Goal: Transaction & Acquisition: Purchase product/service

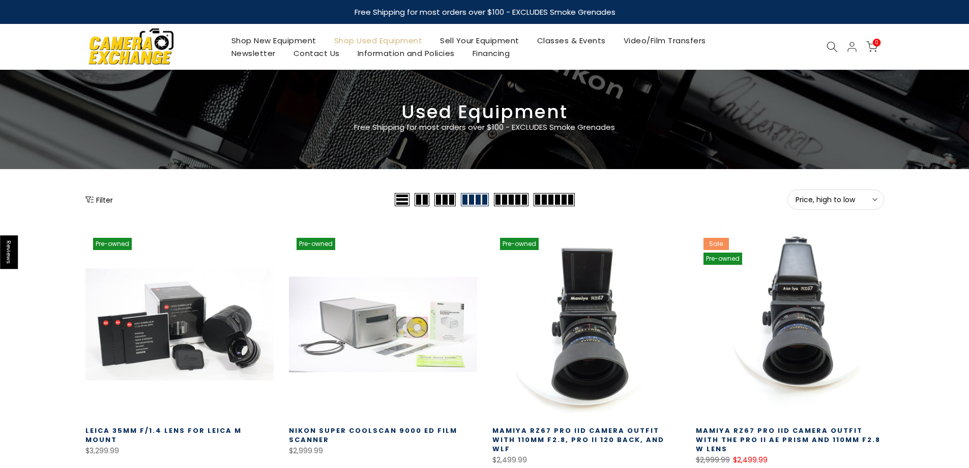
click at [97, 196] on button "Filter" at bounding box center [98, 199] width 27 height 10
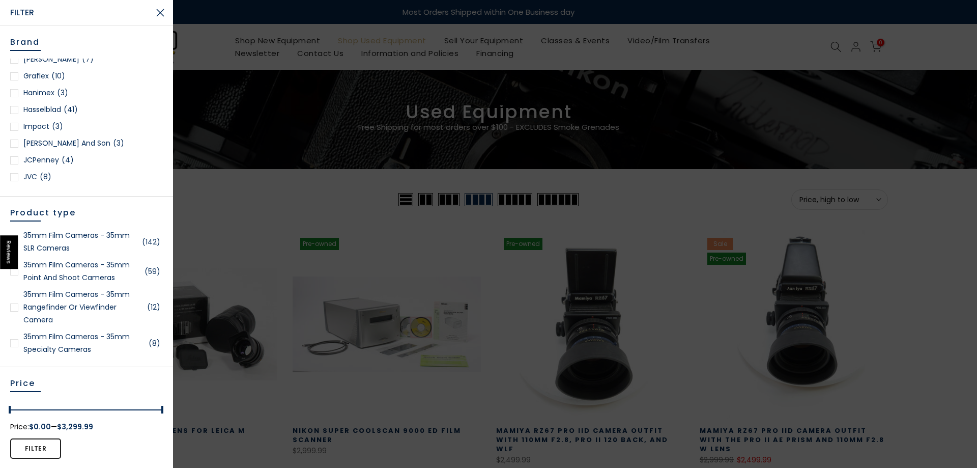
scroll to position [763, 0]
click at [13, 122] on div at bounding box center [14, 125] width 8 height 8
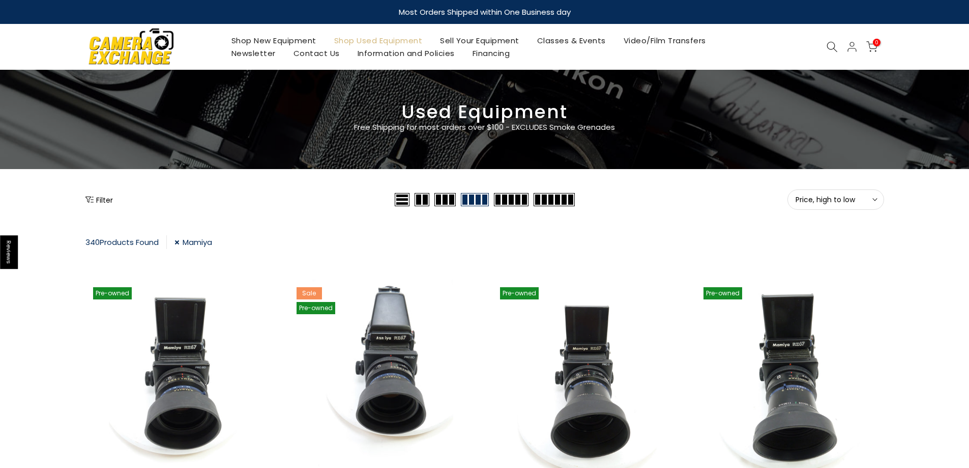
click at [101, 200] on button "Filter" at bounding box center [98, 199] width 27 height 10
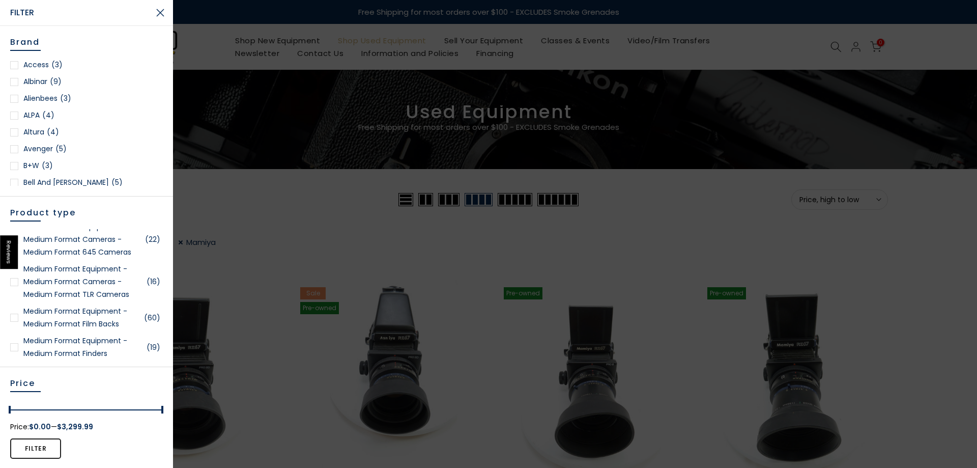
scroll to position [1781, 0]
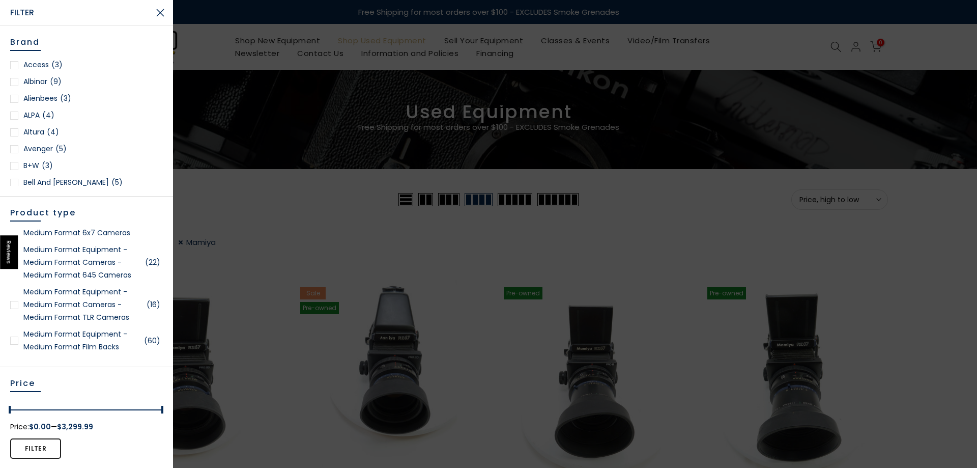
click at [12, 304] on div at bounding box center [14, 305] width 8 height 8
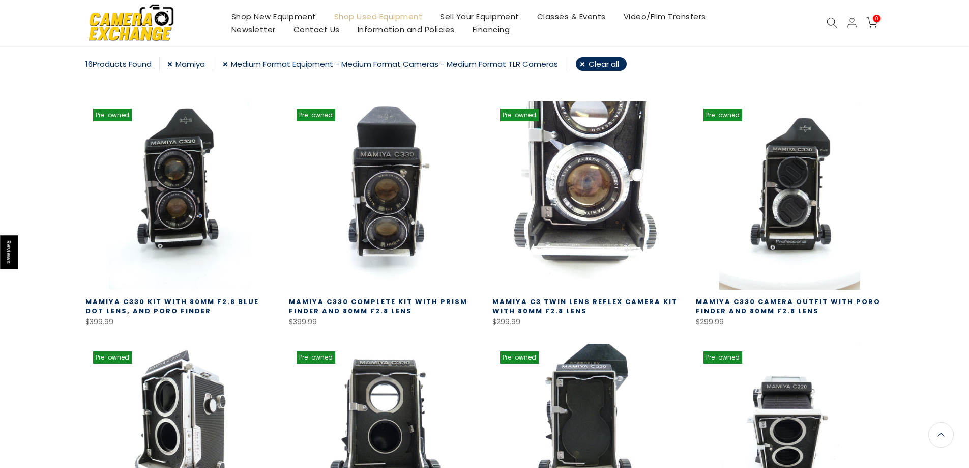
scroll to position [179, 0]
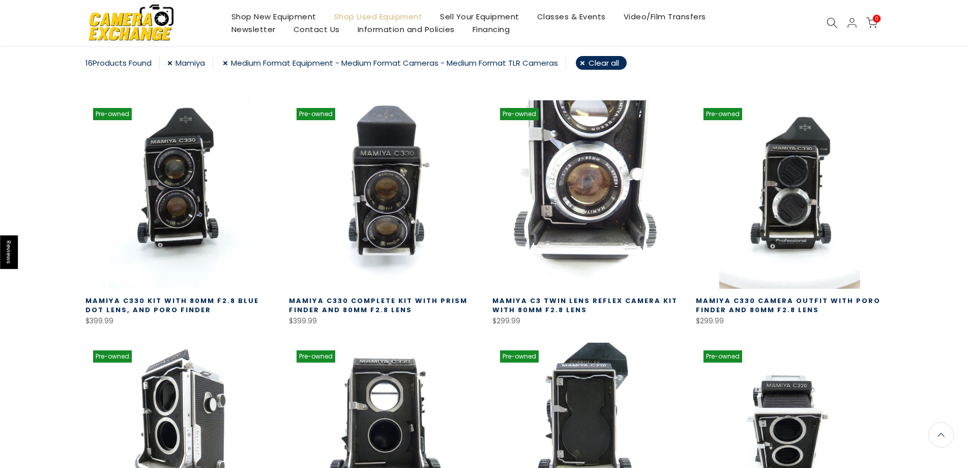
click at [587, 248] on link at bounding box center [587, 194] width 188 height 188
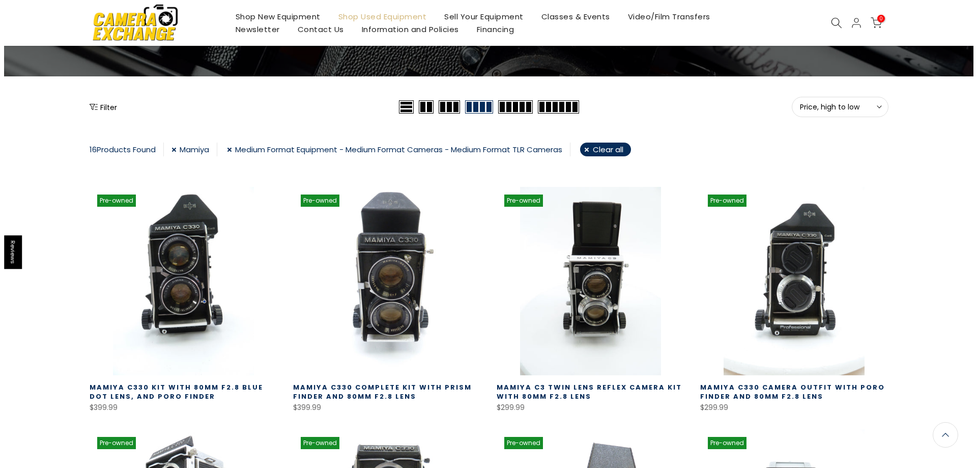
scroll to position [0, 0]
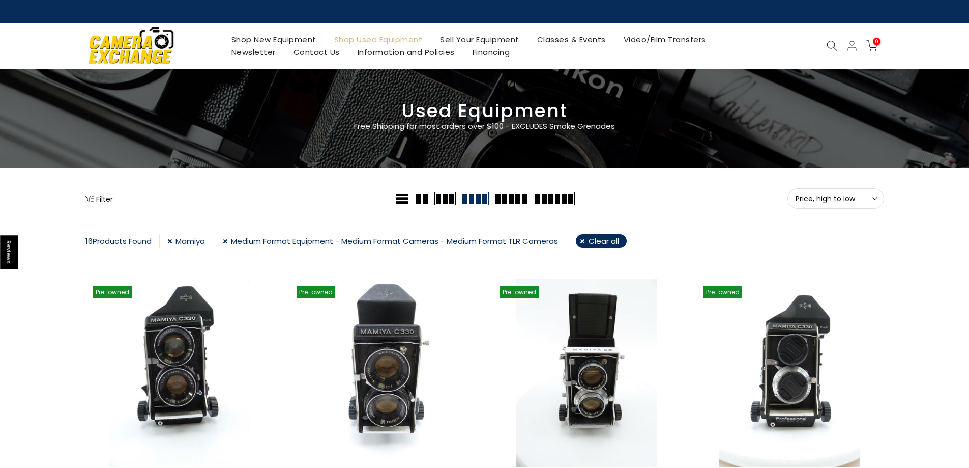
click at [828, 45] on icon at bounding box center [832, 45] width 11 height 11
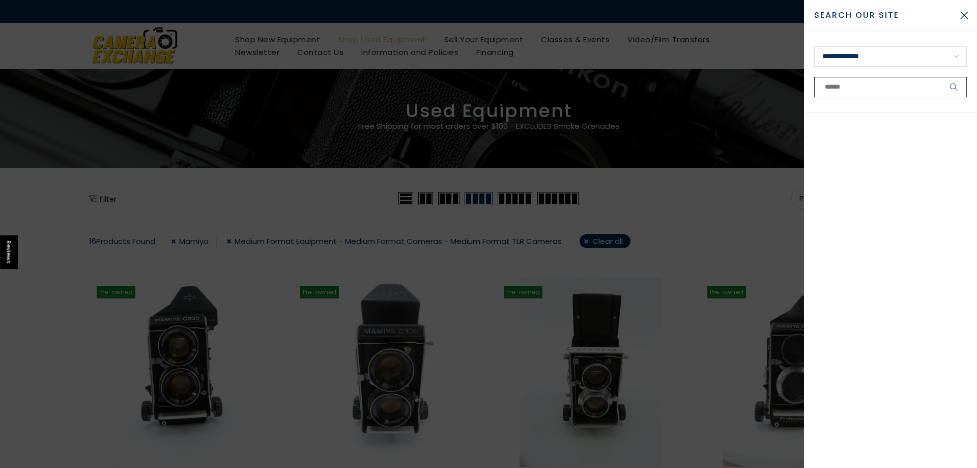
click at [863, 84] on input "text" at bounding box center [890, 87] width 153 height 20
type input "**********"
click at [941, 77] on button "submit" at bounding box center [953, 87] width 25 height 20
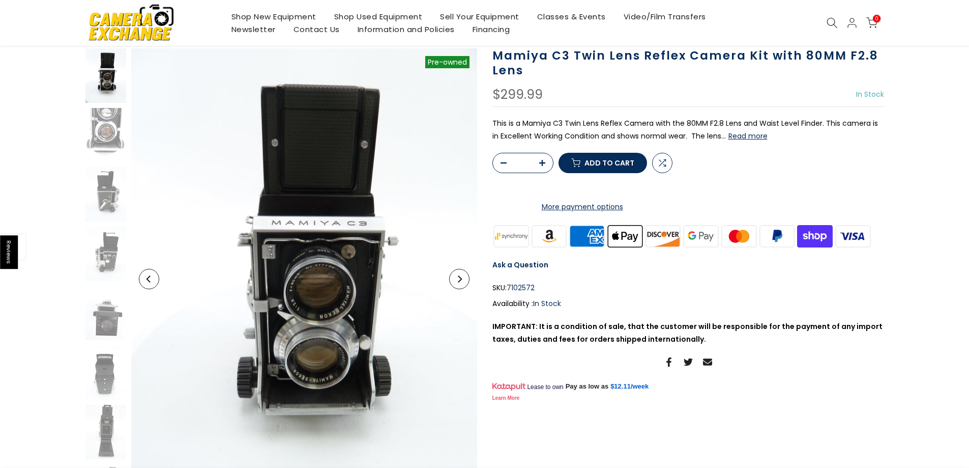
scroll to position [102, 0]
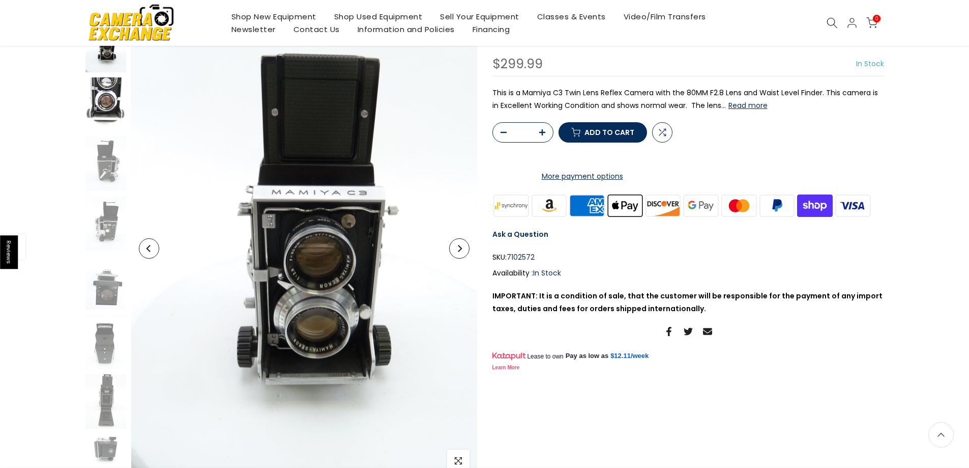
click at [113, 94] on img at bounding box center [105, 104] width 41 height 54
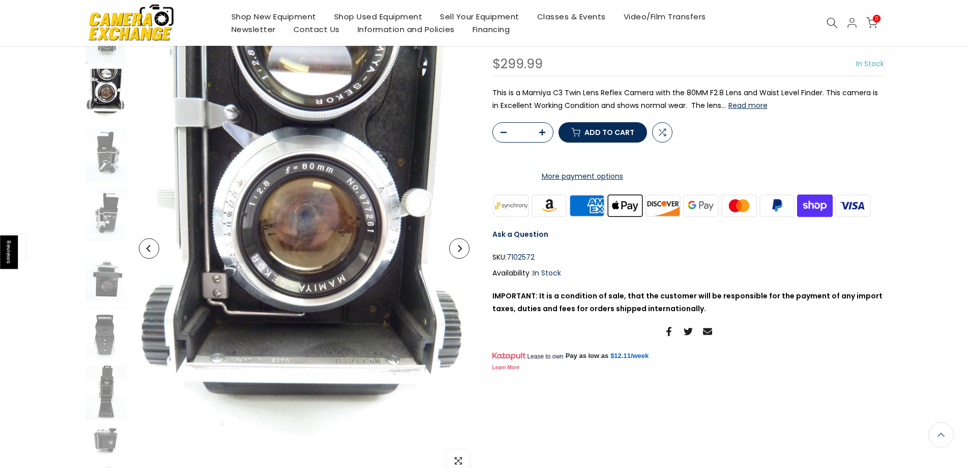
scroll to position [101, 0]
click at [102, 153] on img at bounding box center [105, 155] width 41 height 54
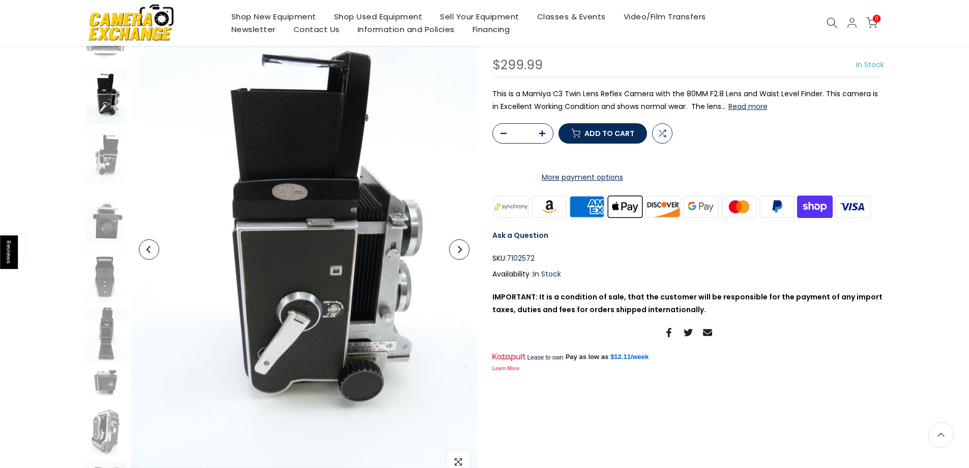
scroll to position [102, 0]
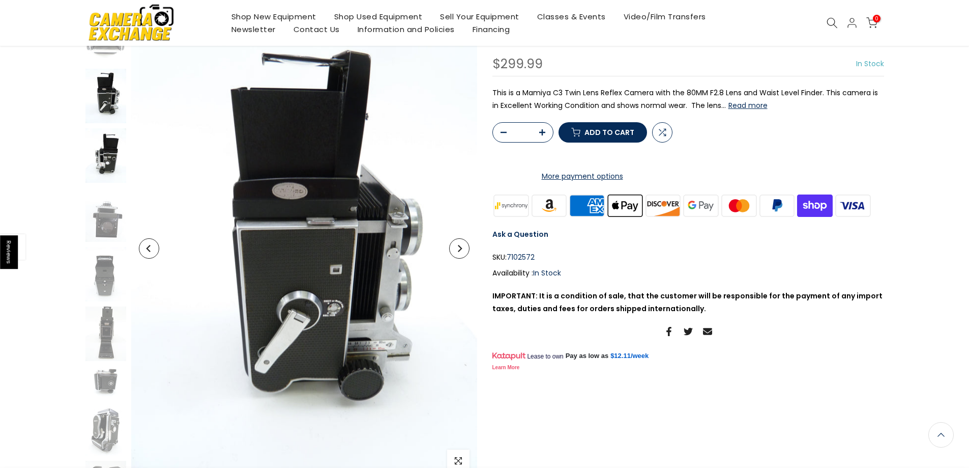
click at [98, 182] on img at bounding box center [105, 155] width 41 height 54
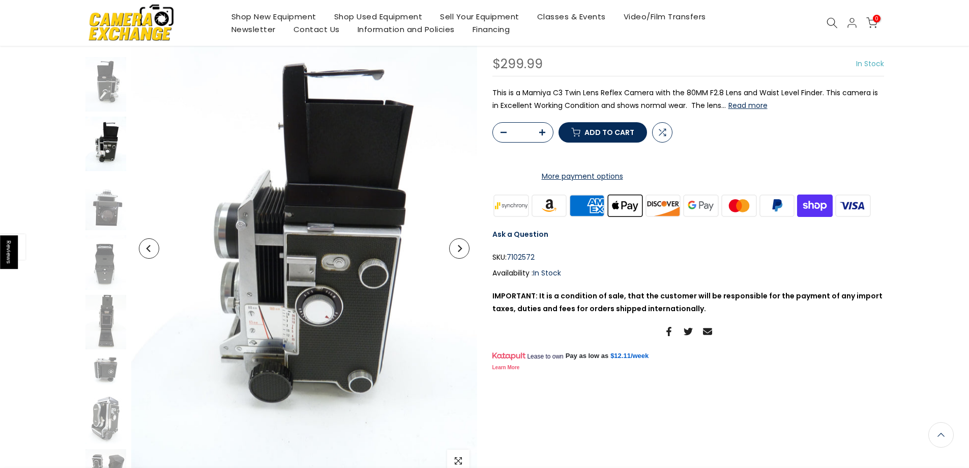
click at [739, 103] on button "Read more" at bounding box center [748, 105] width 39 height 9
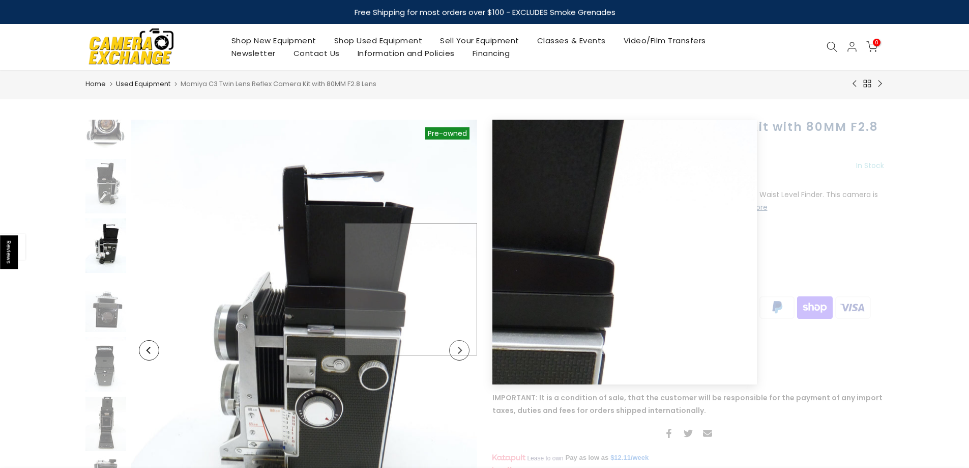
scroll to position [153, 0]
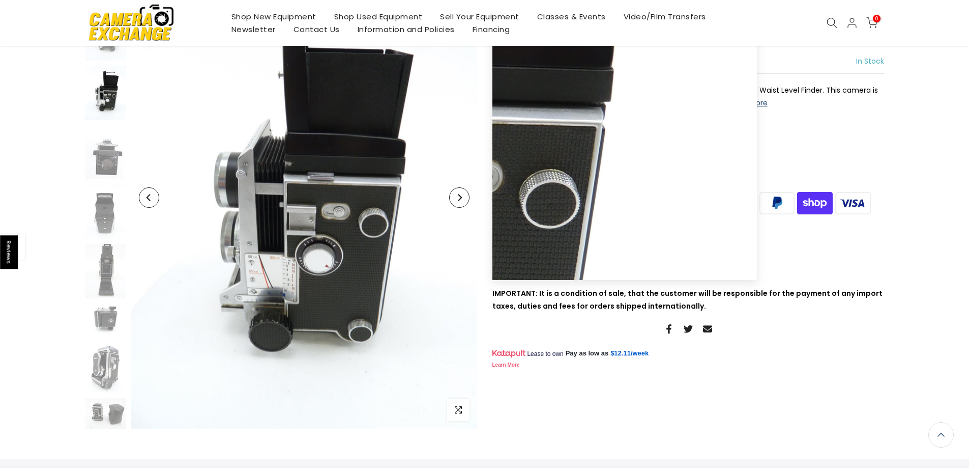
click at [462, 199] on icon "Next" at bounding box center [459, 197] width 7 height 7
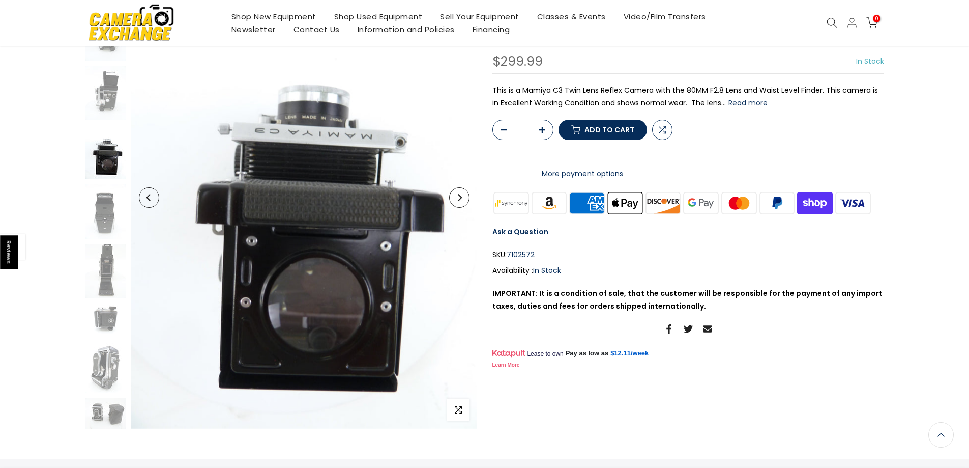
click at [461, 196] on icon "Next" at bounding box center [459, 197] width 7 height 7
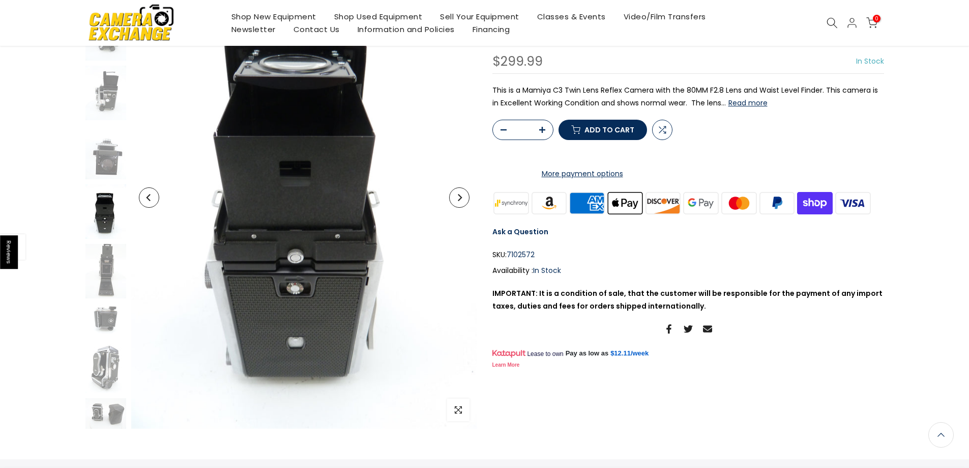
click at [461, 196] on icon "Next" at bounding box center [459, 197] width 7 height 7
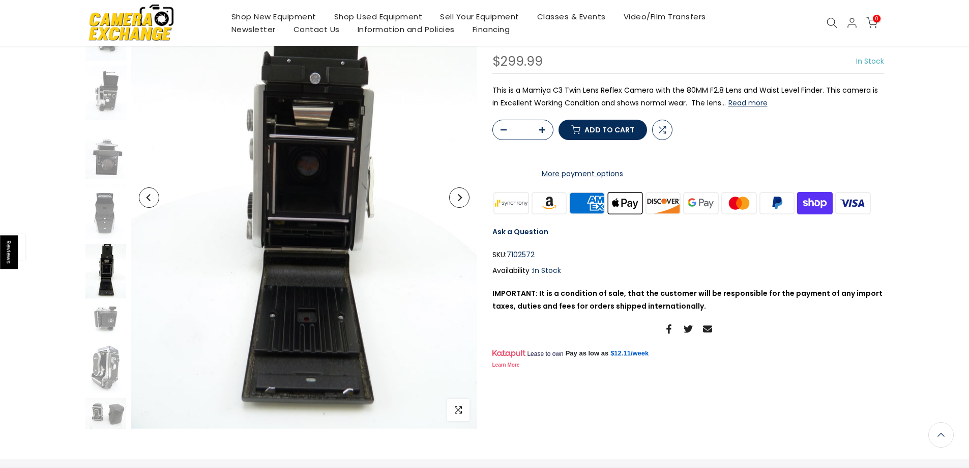
click at [461, 196] on icon "Next" at bounding box center [459, 197] width 7 height 7
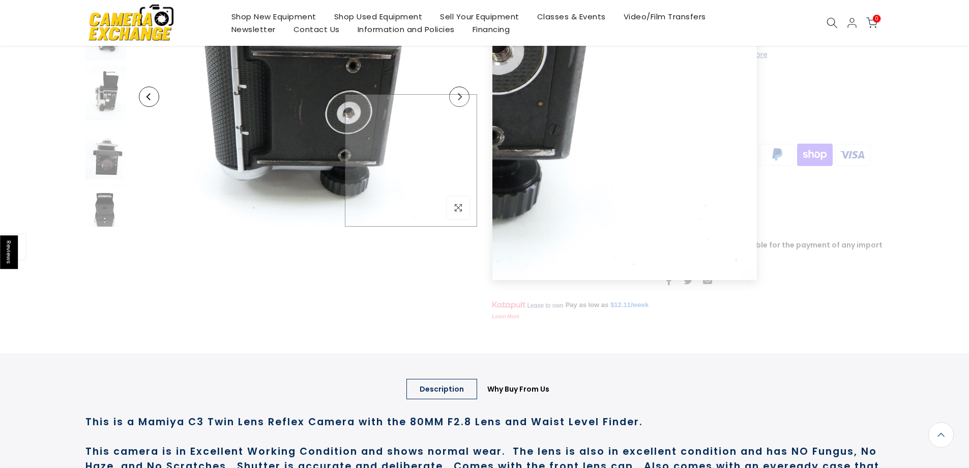
scroll to position [0, 0]
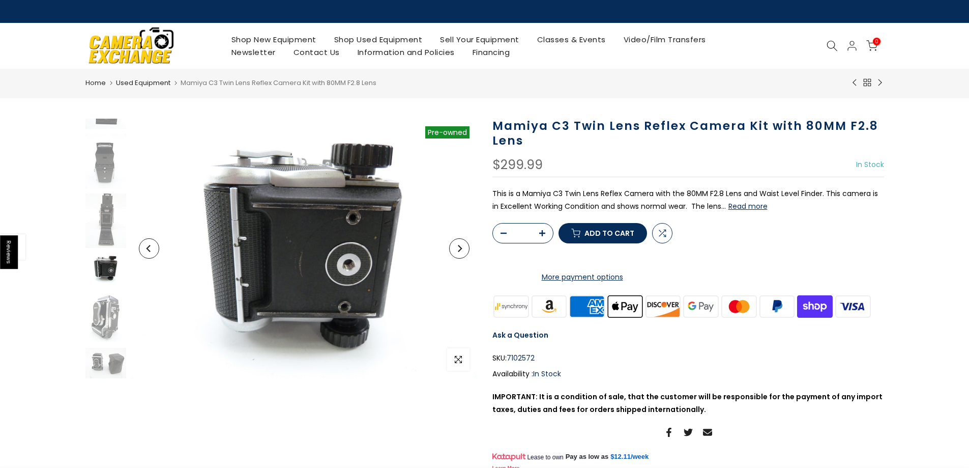
click at [459, 249] on icon "Next" at bounding box center [459, 248] width 7 height 7
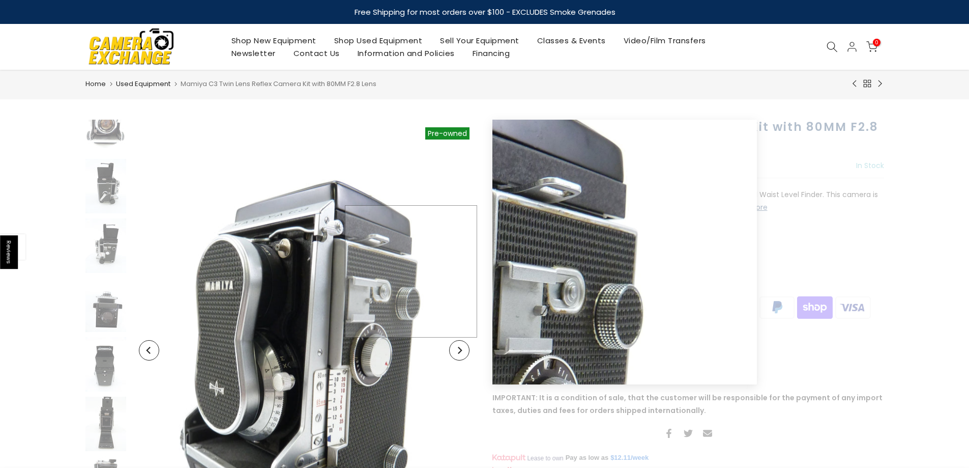
scroll to position [51, 0]
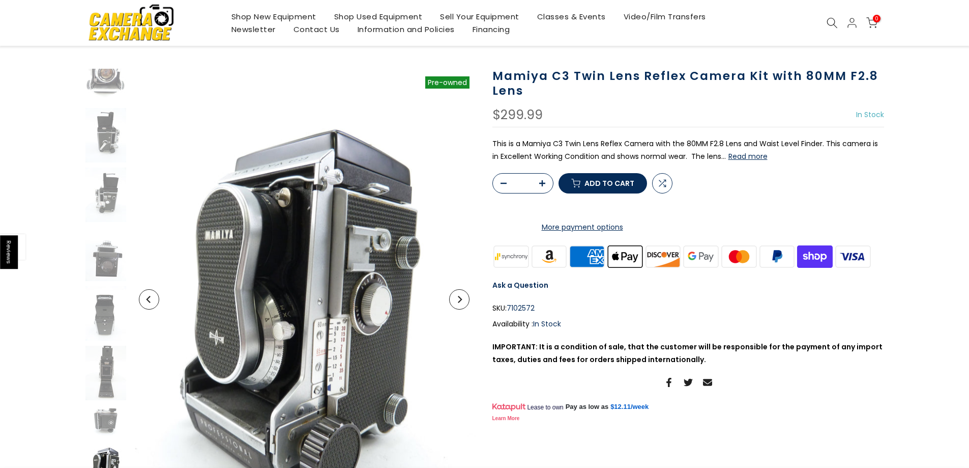
click at [463, 300] on button "Next" at bounding box center [459, 299] width 20 height 20
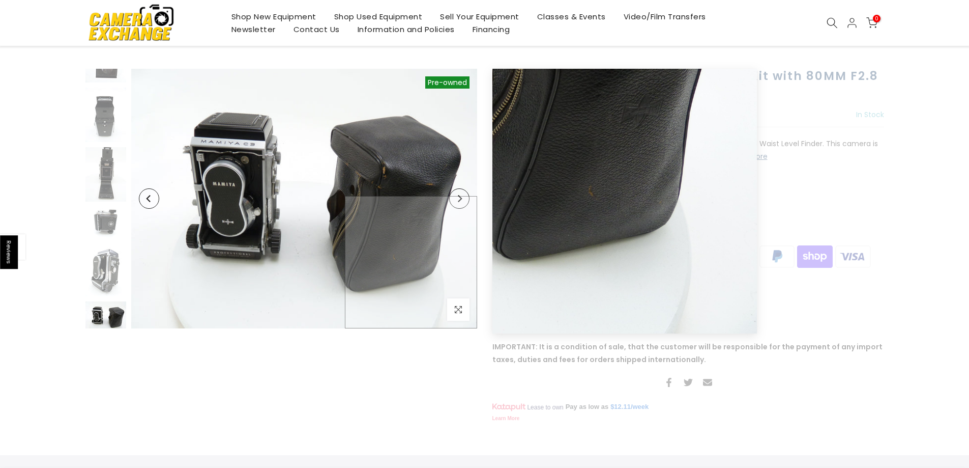
scroll to position [281, 0]
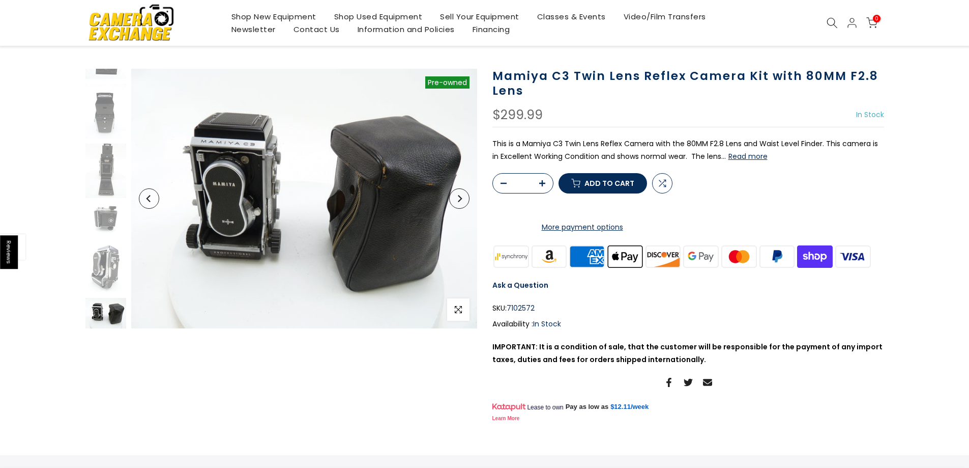
click at [457, 195] on icon "Next" at bounding box center [459, 198] width 7 height 7
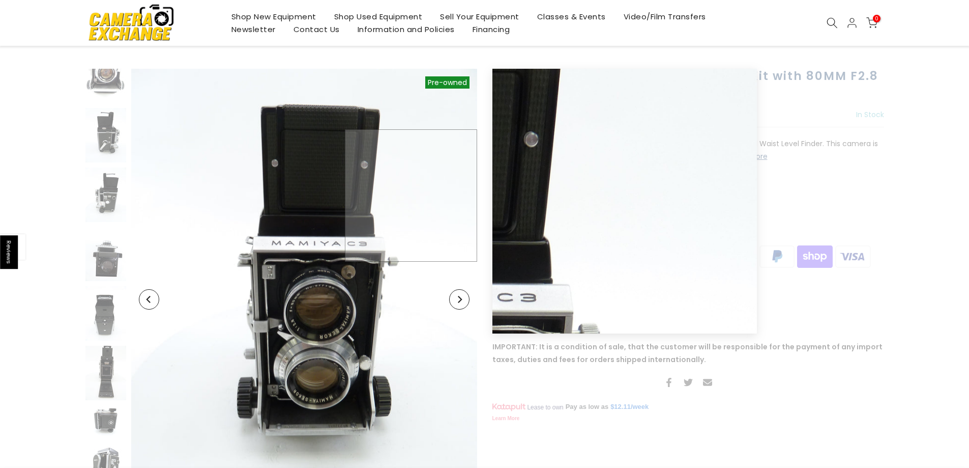
scroll to position [0, 0]
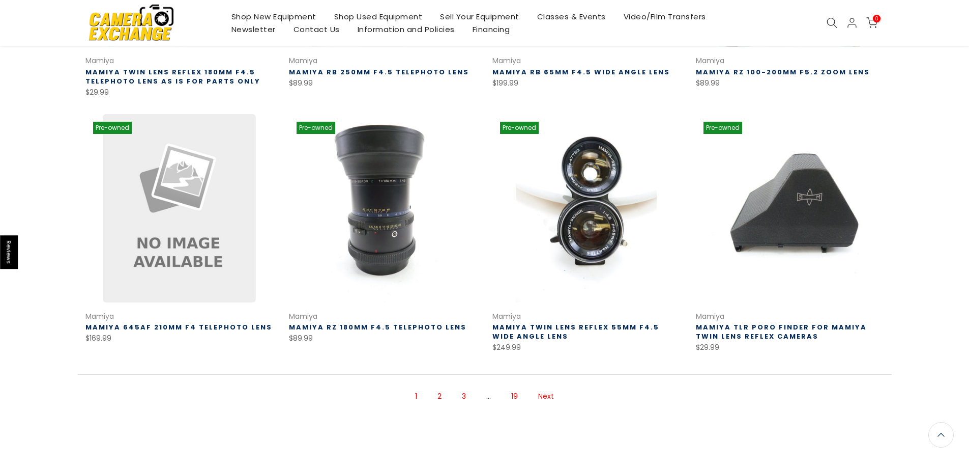
scroll to position [610, 0]
click at [550, 400] on link "Next" at bounding box center [546, 397] width 26 height 18
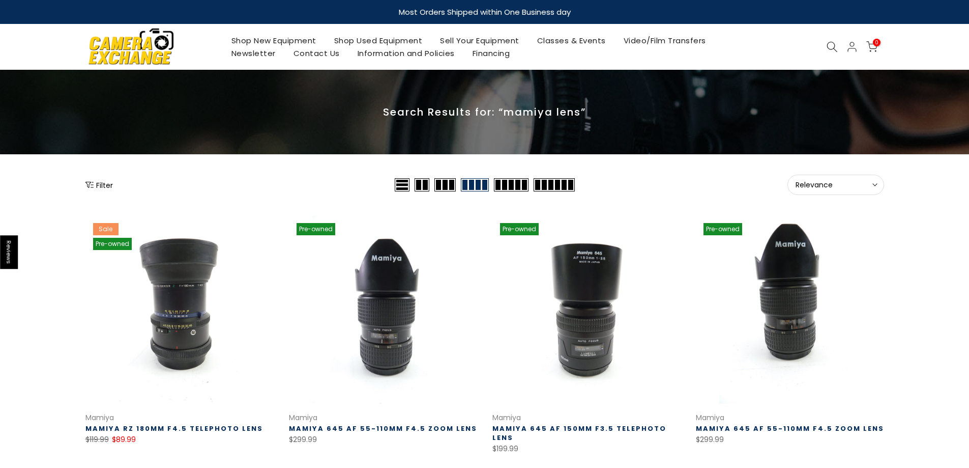
click at [838, 45] on icon at bounding box center [832, 46] width 11 height 11
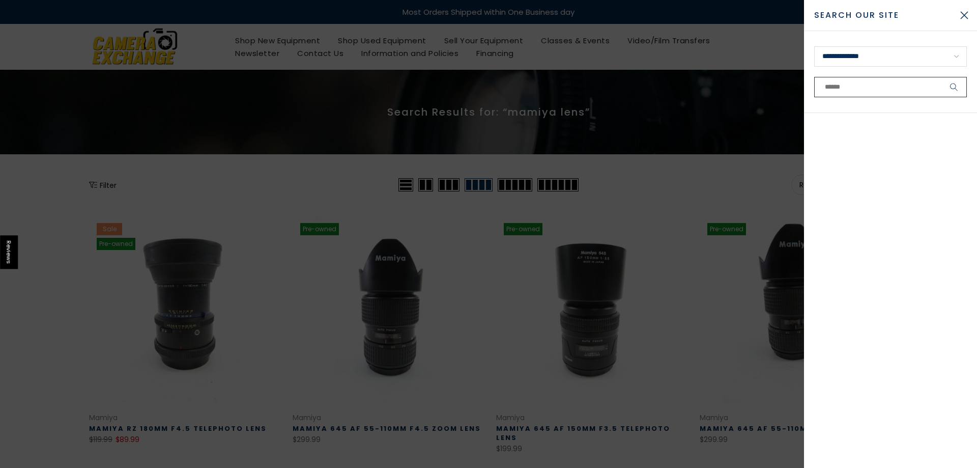
click at [869, 87] on input "text" at bounding box center [890, 87] width 153 height 20
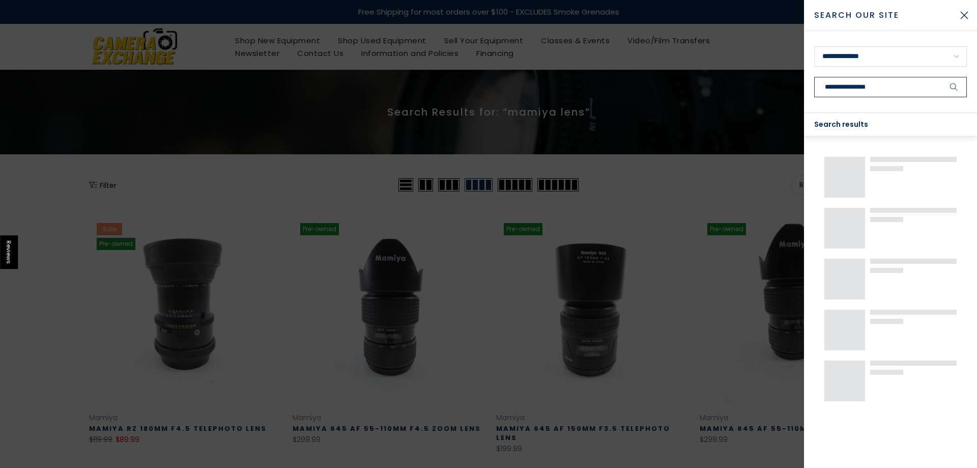
type input "**********"
click at [941, 77] on button "submit" at bounding box center [953, 87] width 25 height 20
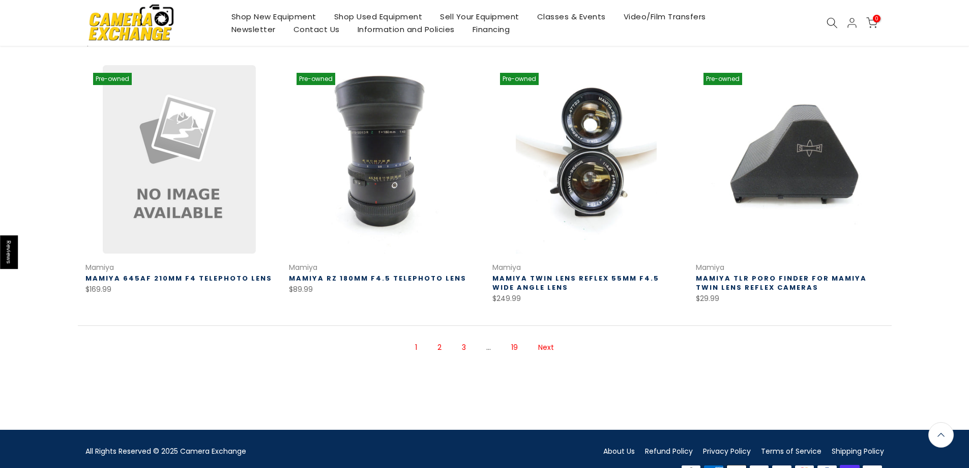
scroll to position [661, 0]
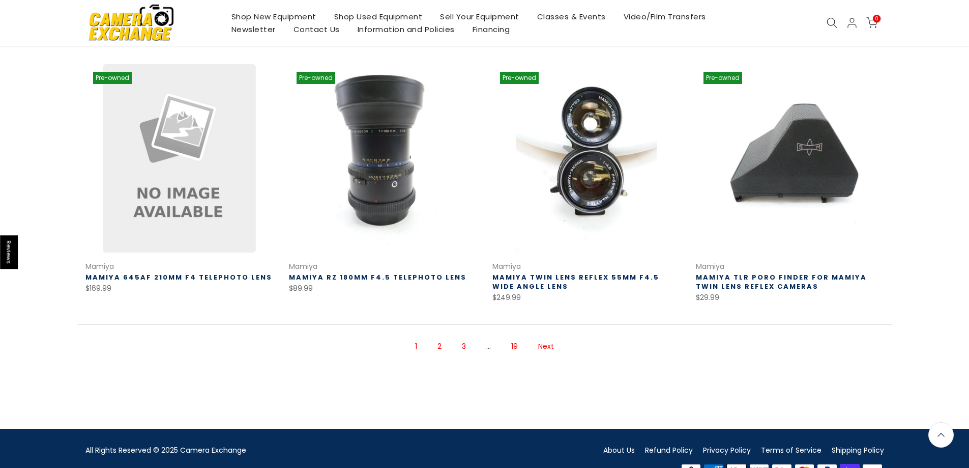
click at [548, 345] on link "Next" at bounding box center [546, 346] width 26 height 18
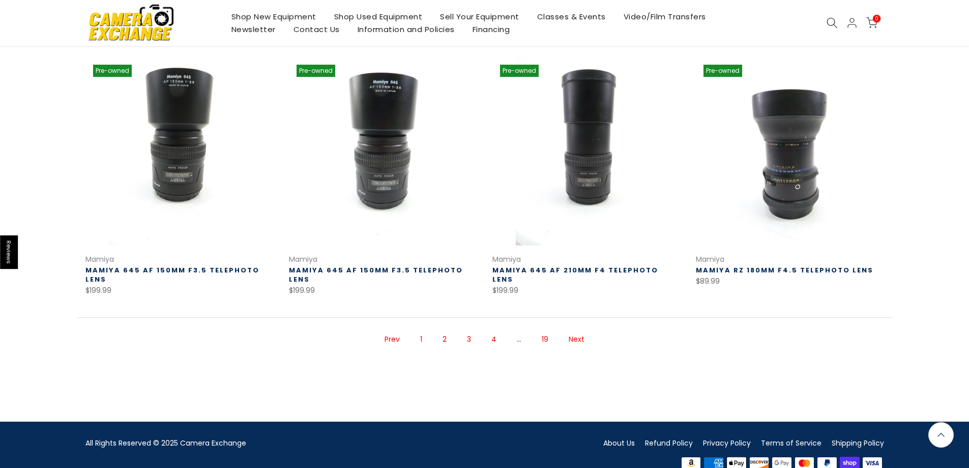
click at [583, 330] on link "Next" at bounding box center [577, 339] width 26 height 18
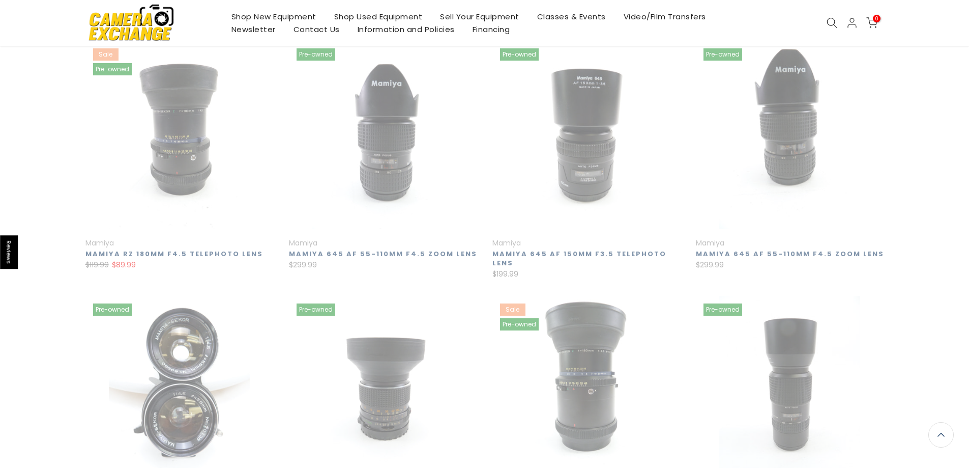
scroll to position [164, 0]
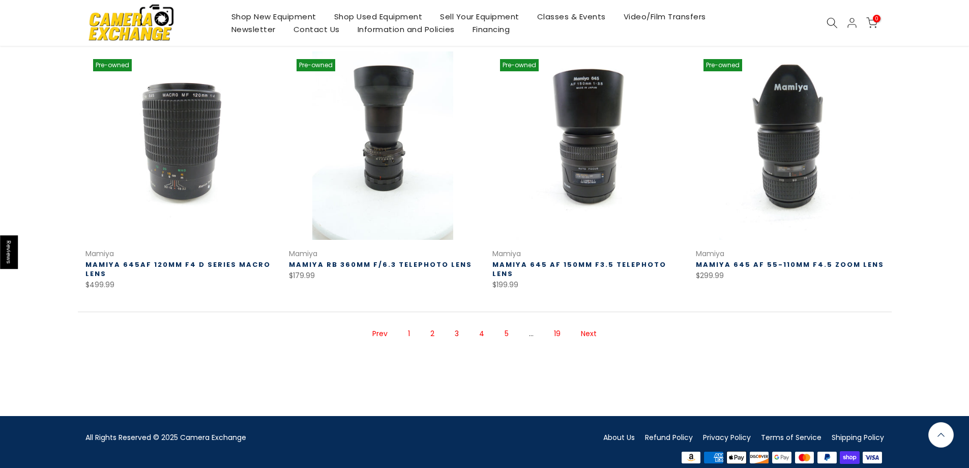
click at [591, 332] on link "Next" at bounding box center [589, 334] width 26 height 18
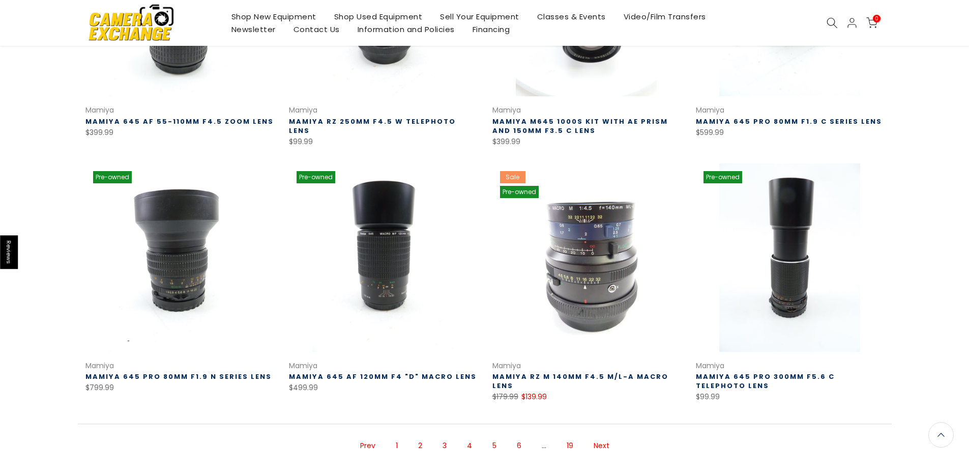
scroll to position [687, 0]
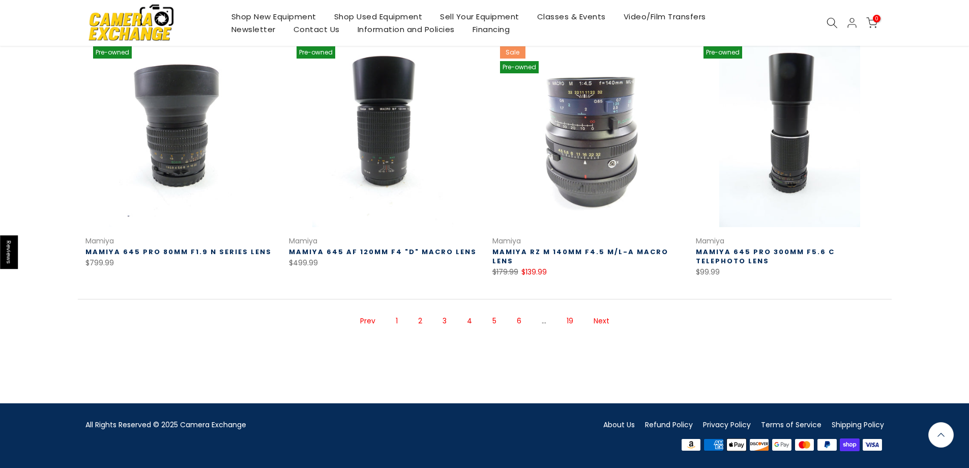
click at [593, 311] on li "Next" at bounding box center [602, 321] width 26 height 28
click at [602, 320] on link "Next" at bounding box center [602, 321] width 26 height 18
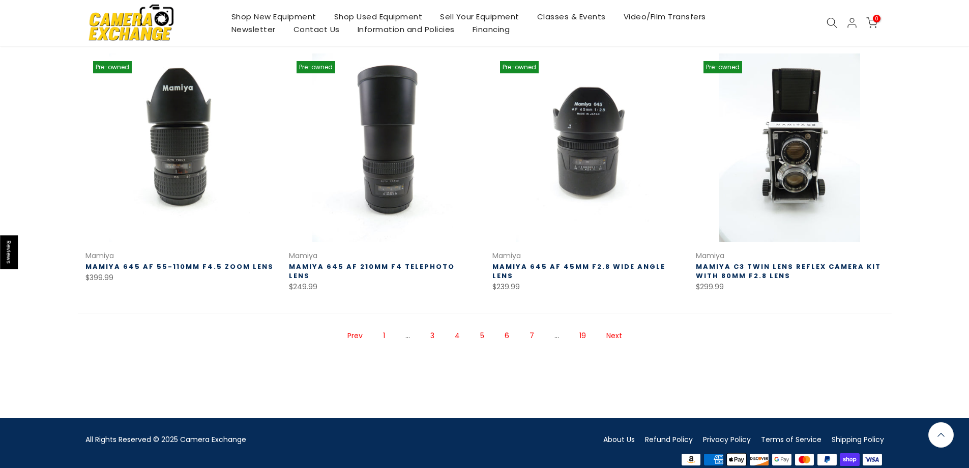
scroll to position [673, 0]
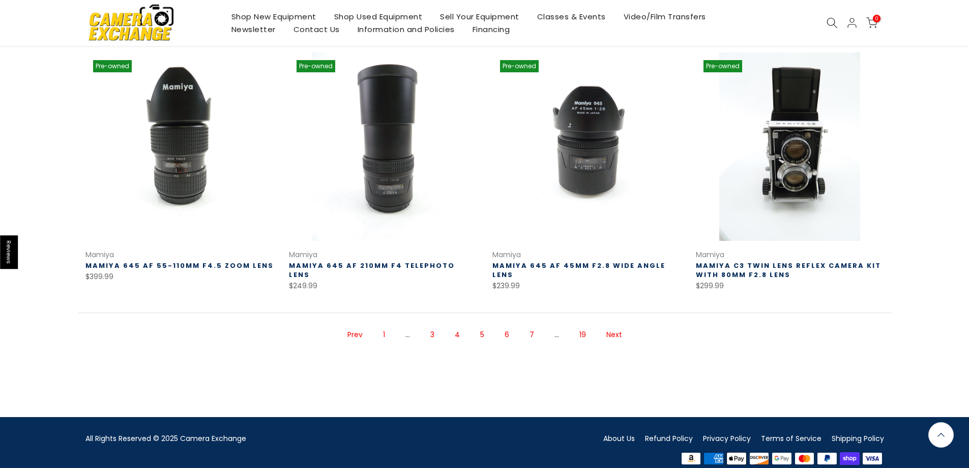
click at [621, 332] on link "Next" at bounding box center [614, 335] width 26 height 18
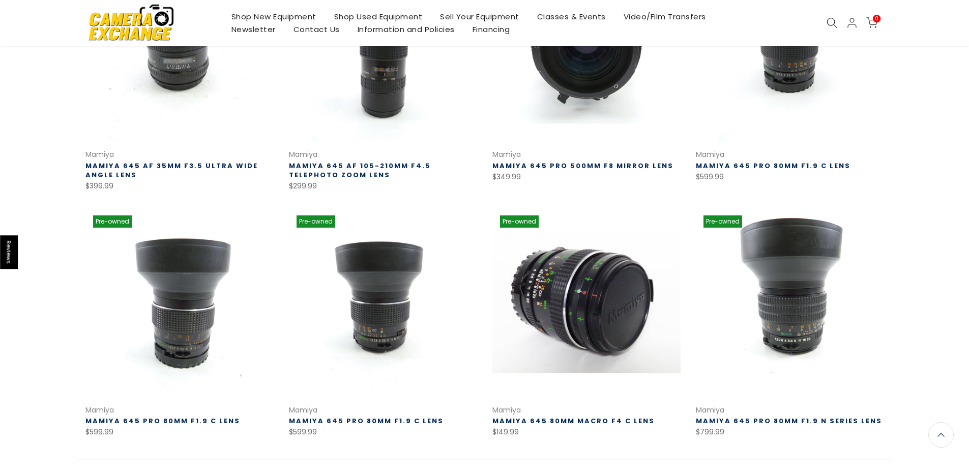
scroll to position [621, 0]
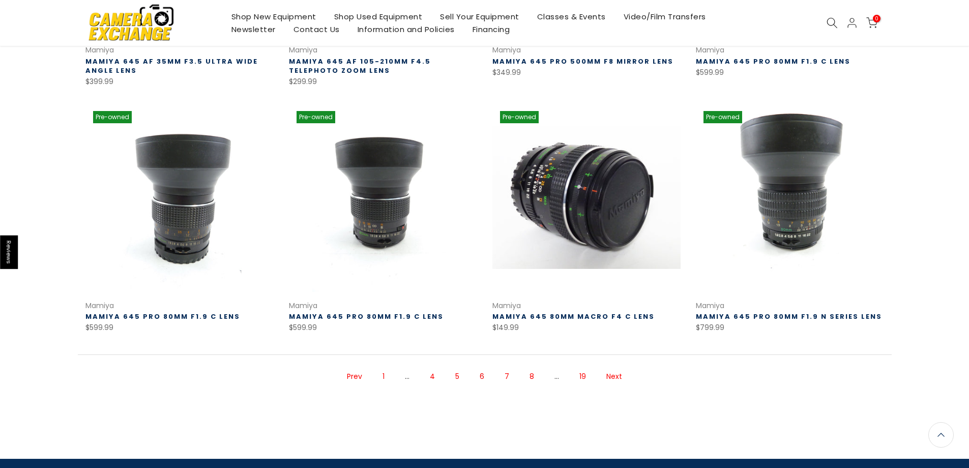
click at [610, 376] on link "Next" at bounding box center [614, 376] width 26 height 18
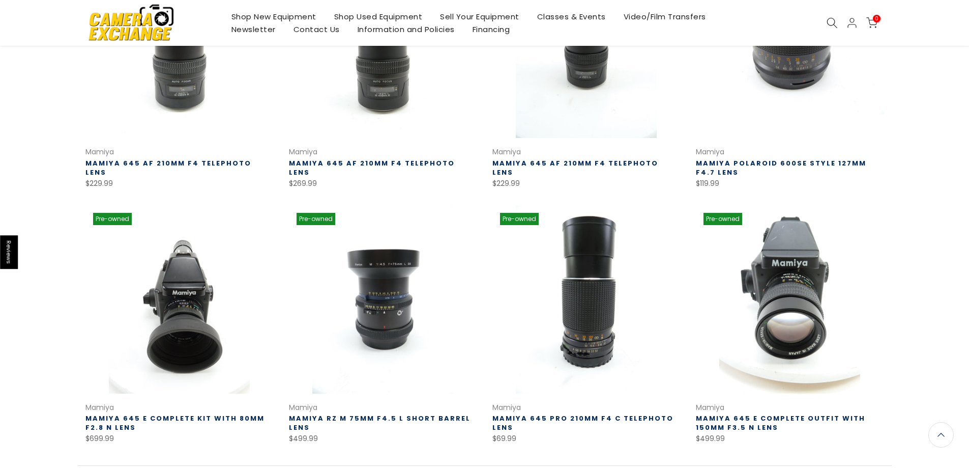
scroll to position [687, 0]
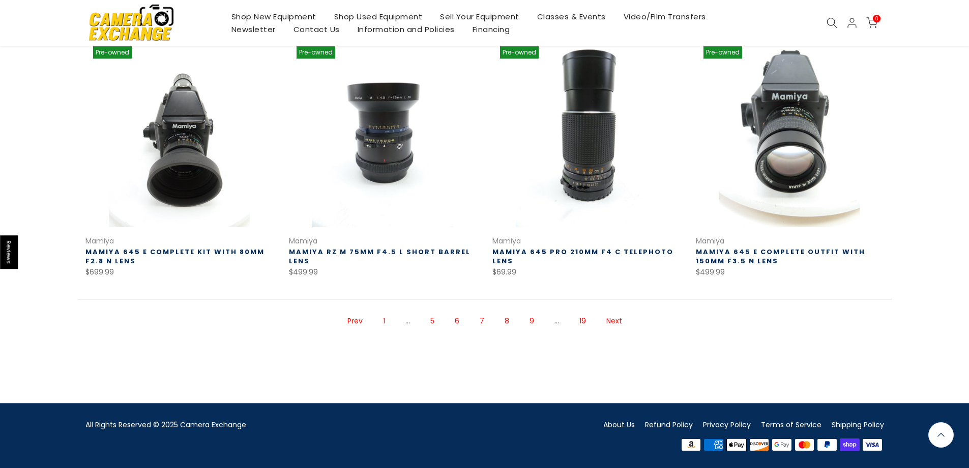
click at [613, 319] on link "Next" at bounding box center [614, 321] width 26 height 18
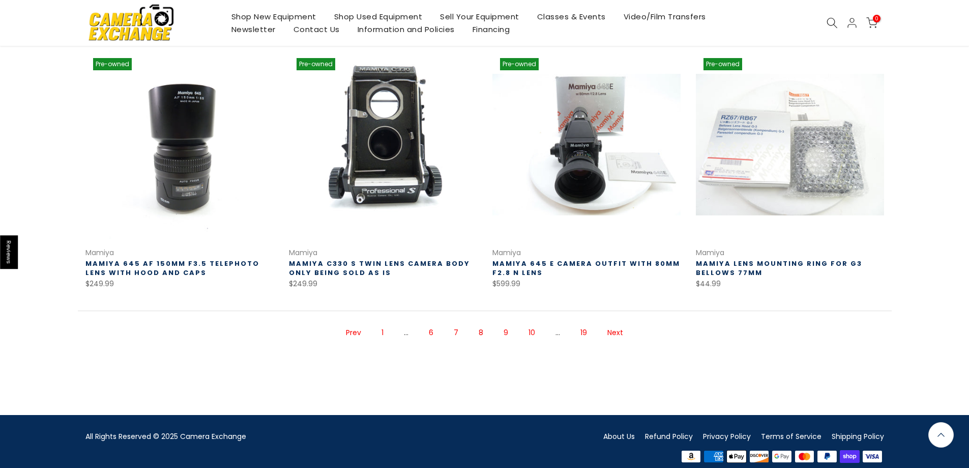
scroll to position [686, 0]
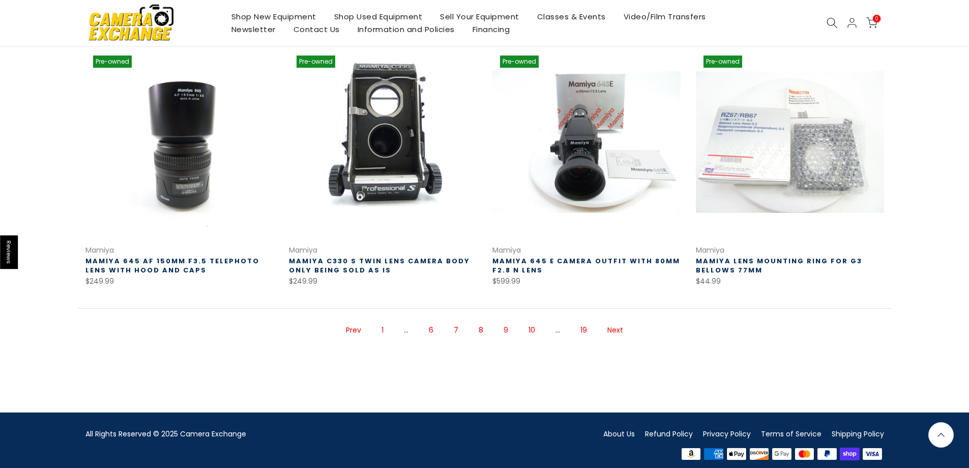
click at [611, 321] on link "Next" at bounding box center [615, 330] width 26 height 18
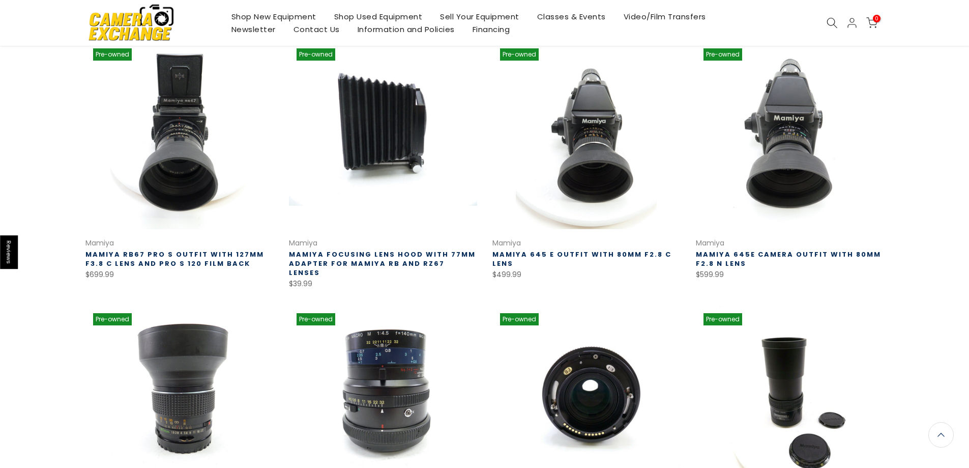
scroll to position [340, 0]
